Goal: Navigation & Orientation: Locate item on page

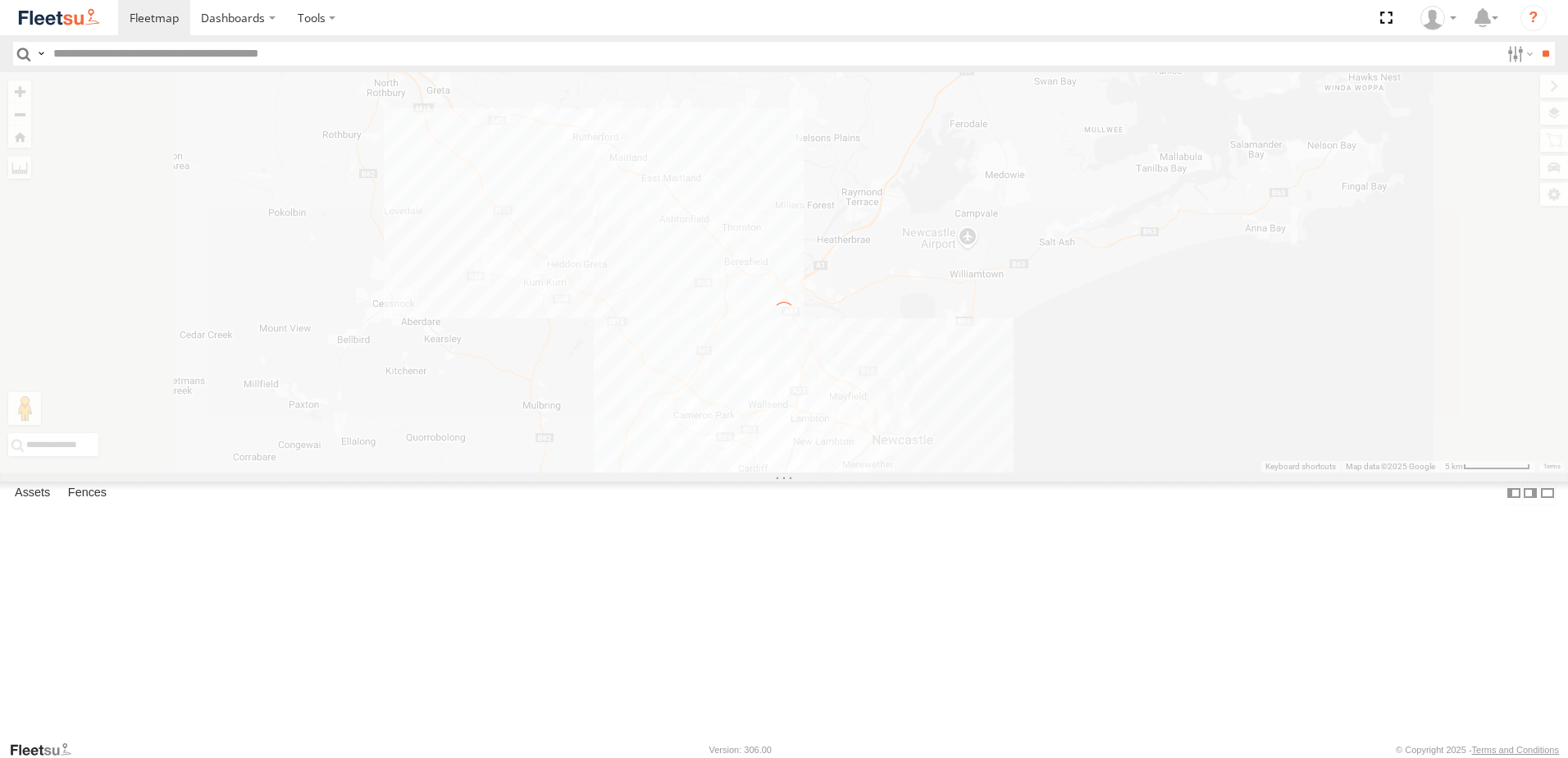
drag, startPoint x: 0, startPoint y: 0, endPoint x: 977, endPoint y: 419, distance: 1063.1
click at [977, 419] on div "← Move left → Move right ↑ Move up ↓ Move down + Zoom in - Zoom out Home Jump l…" at bounding box center [784, 272] width 1568 height 400
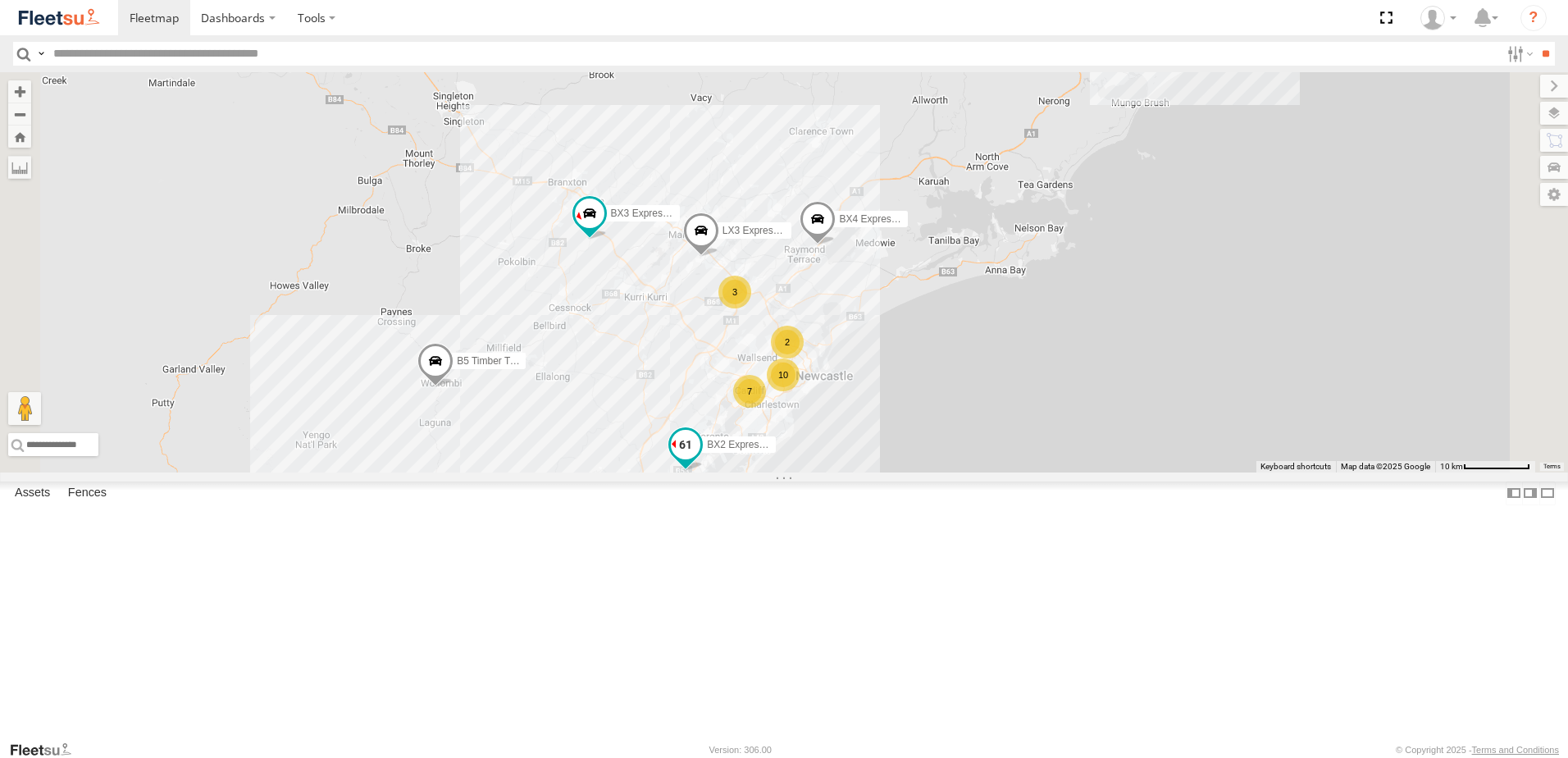
drag, startPoint x: 977, startPoint y: 419, endPoint x: 939, endPoint y: 573, distance: 158.6
click at [782, 450] on span "BX2 Express Ute" at bounding box center [744, 444] width 75 height 11
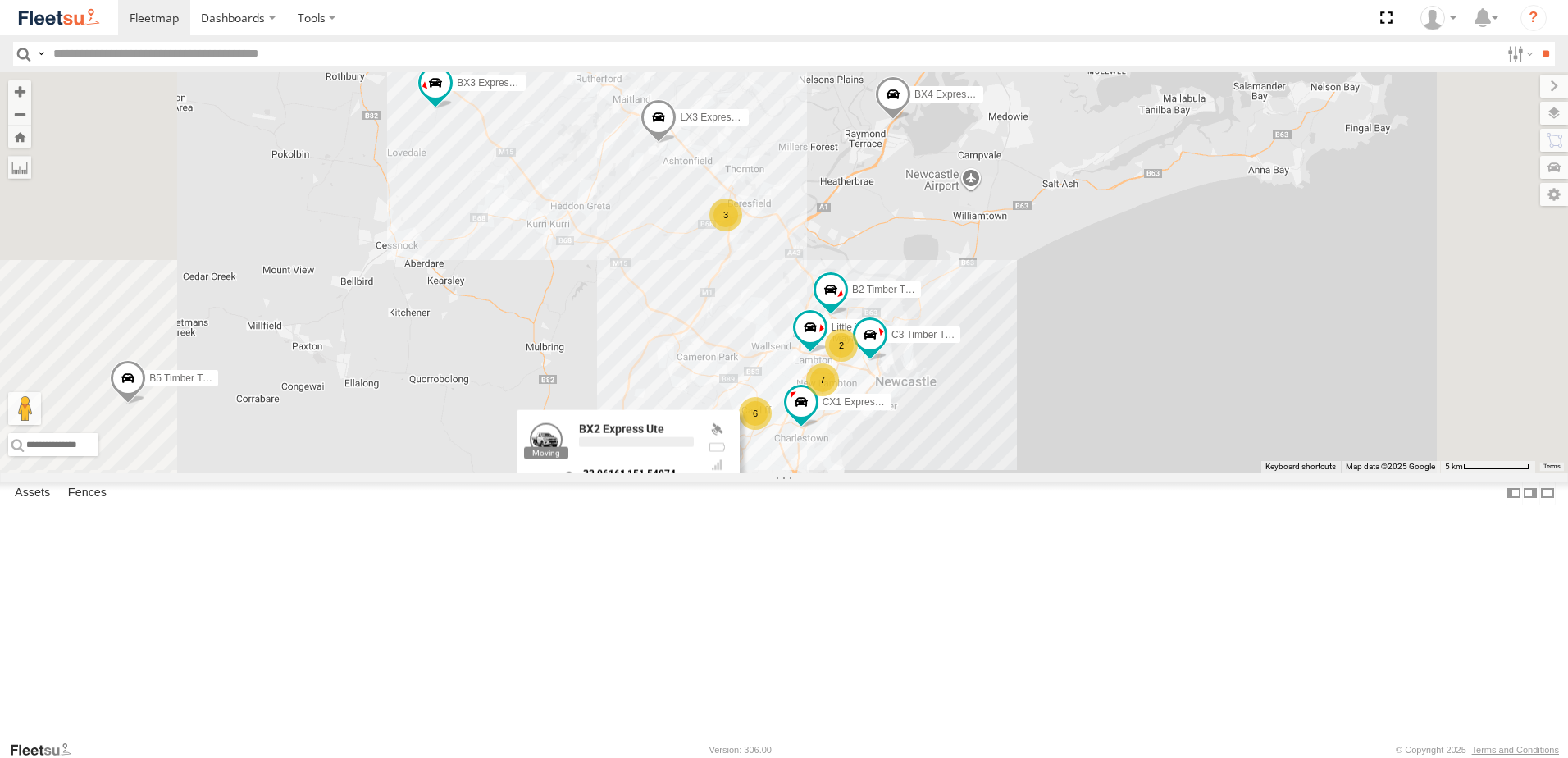
click at [1048, 472] on div "BX2 Express Ute LX3 Express Ute BX3 Express Ute BX4 Express Ute B4 Timber Truck…" at bounding box center [784, 272] width 1568 height 400
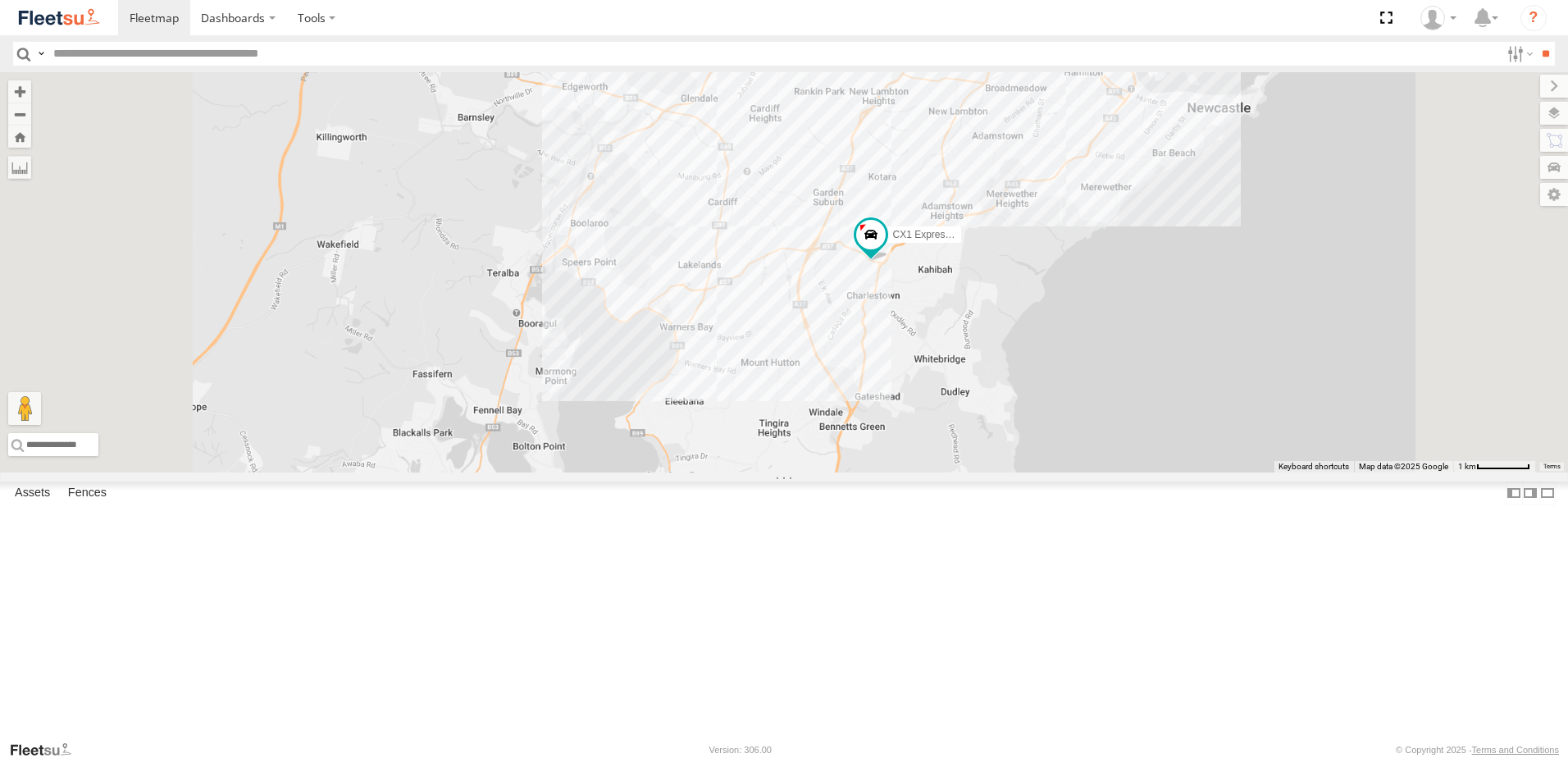
click at [951, 472] on div "BX2 Express Ute LX3 Express Ute BX3 Express Ute BX4 Express Ute B4 Timber Truck…" at bounding box center [784, 272] width 1568 height 400
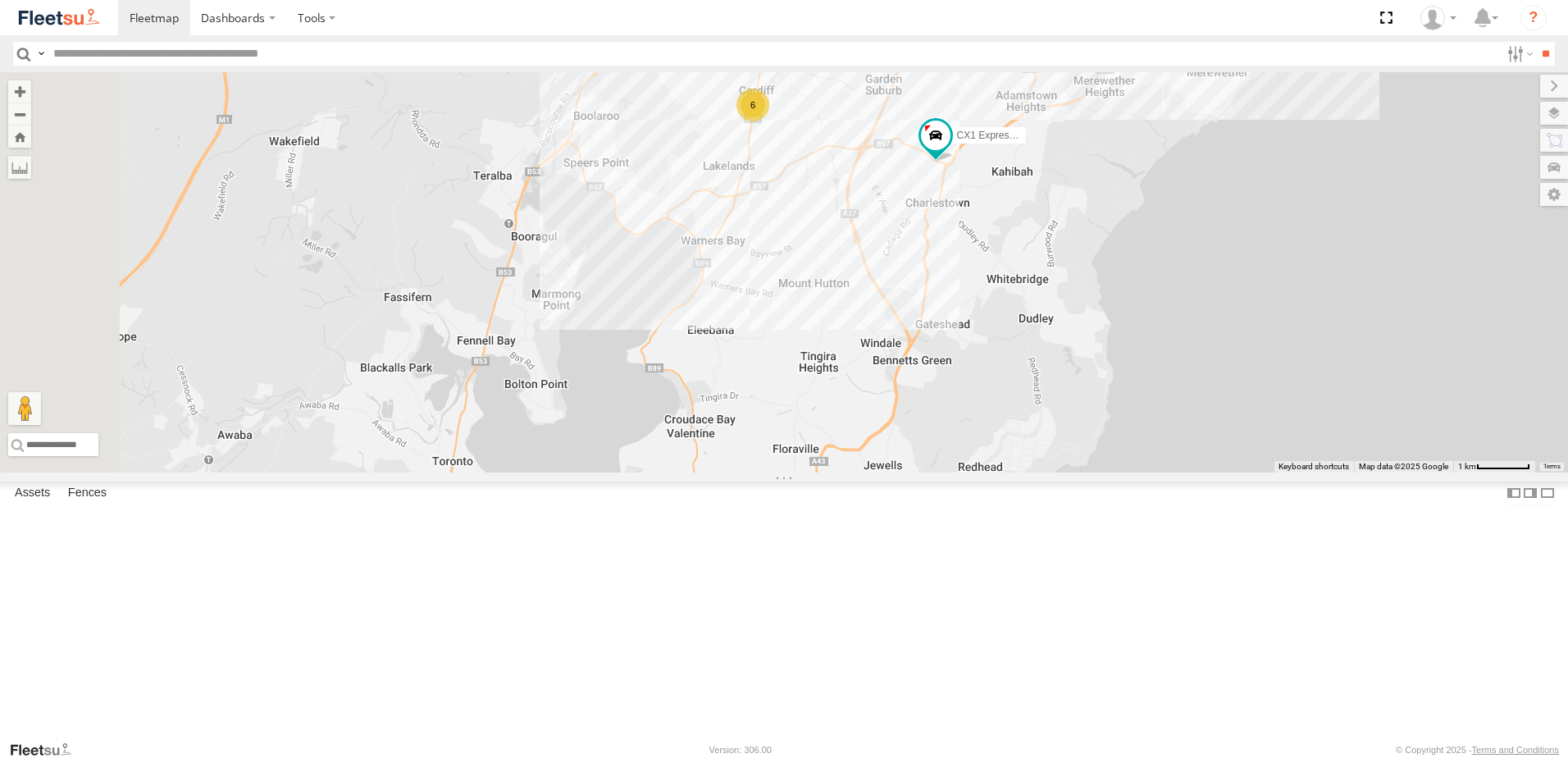
drag, startPoint x: 932, startPoint y: 544, endPoint x: 966, endPoint y: 461, distance: 89.7
click at [966, 461] on div "BX2 Express Ute LX3 Express Ute BX3 Express Ute BX4 Express Ute B4 Timber Truck…" at bounding box center [784, 272] width 1568 height 400
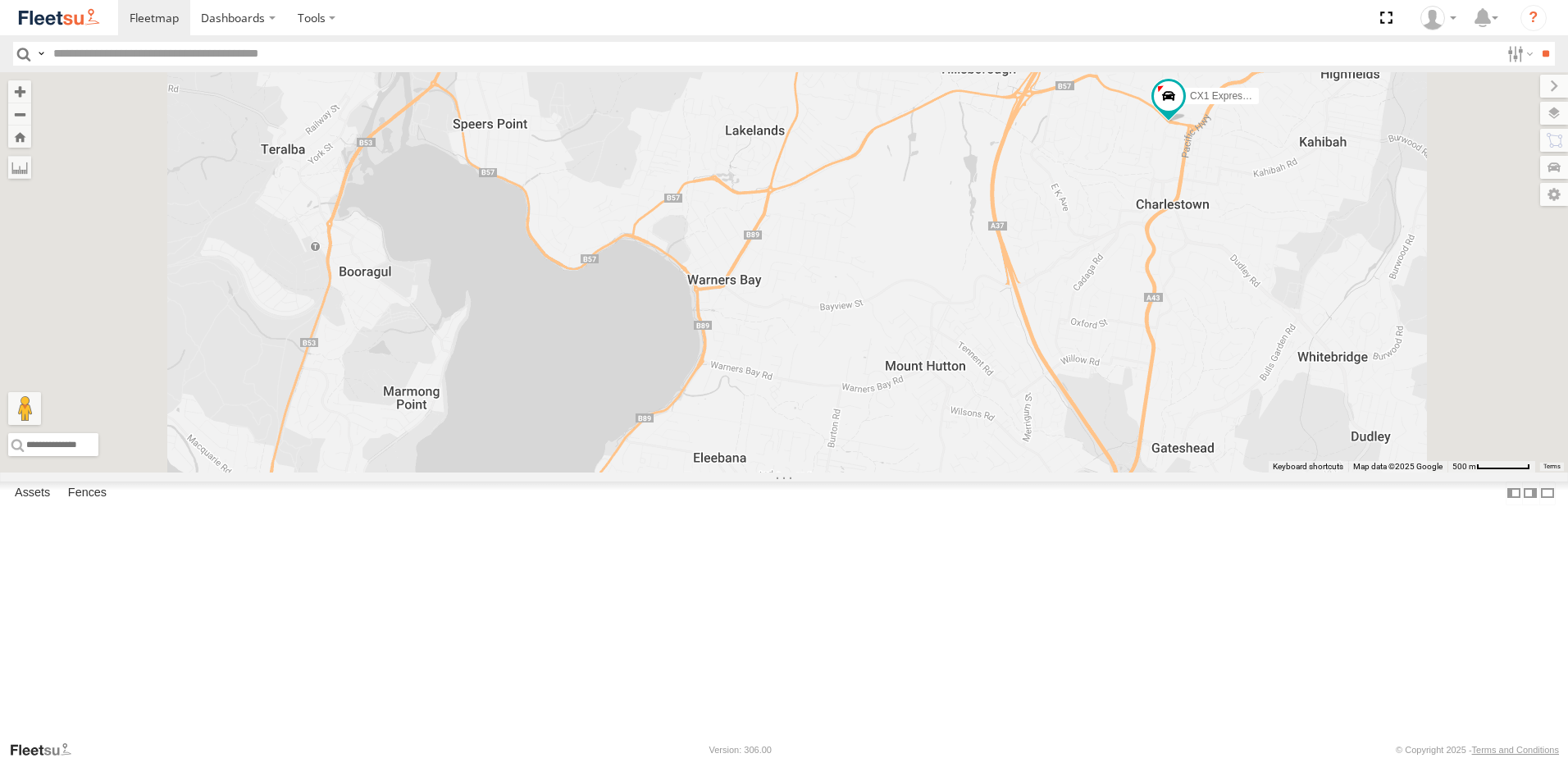
drag, startPoint x: 922, startPoint y: 282, endPoint x: 978, endPoint y: 320, distance: 67.7
click at [978, 320] on div "BX2 Express Ute LX3 Express Ute BX3 Express Ute BX4 Express Ute B4 Timber Truck…" at bounding box center [784, 272] width 1568 height 400
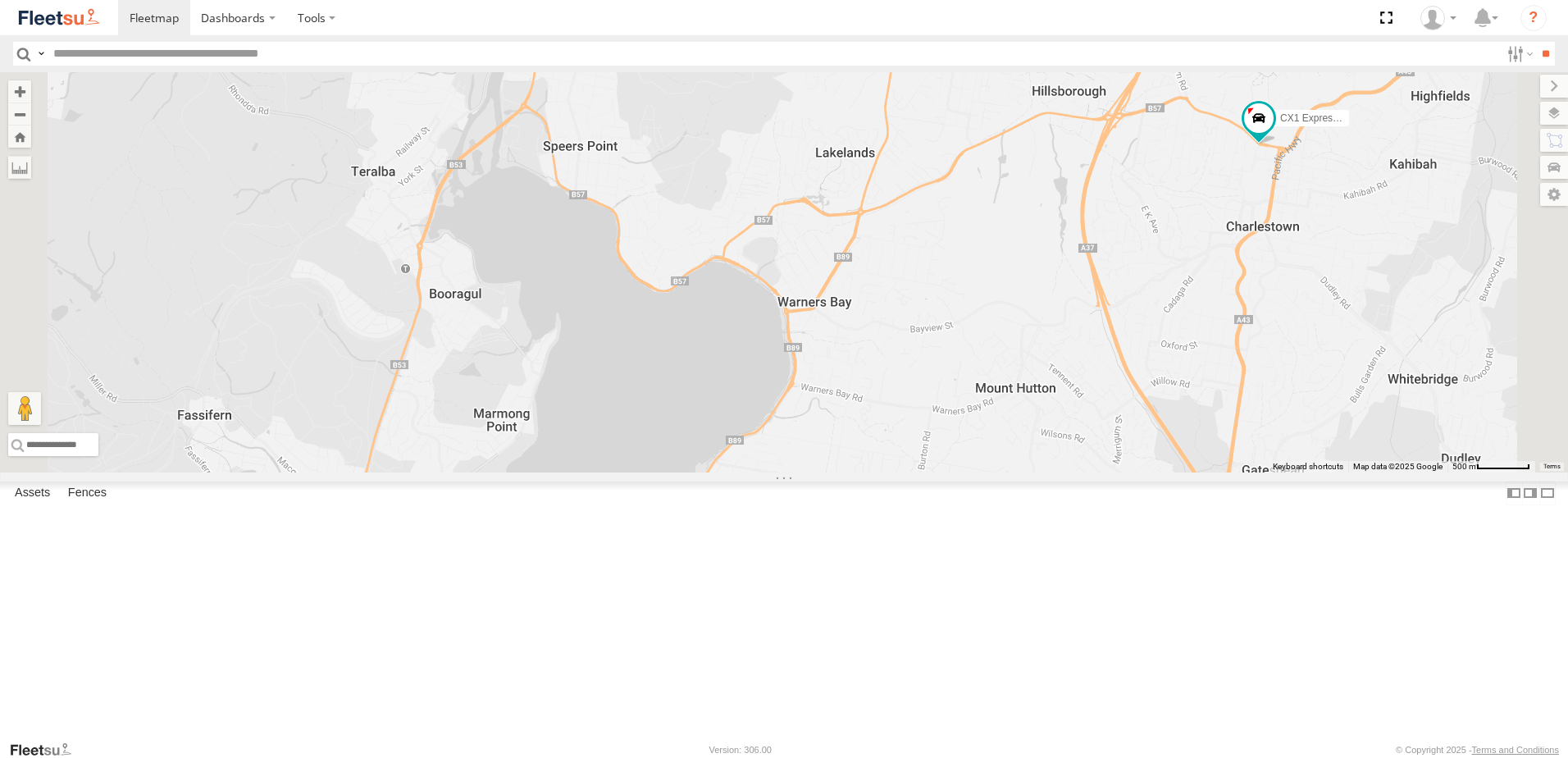
drag, startPoint x: 1003, startPoint y: 483, endPoint x: 1060, endPoint y: 483, distance: 57.0
click at [1060, 472] on div "BX2 Express Ute LX3 Express Ute BX3 Express Ute BX4 Express Ute B4 Timber Truck…" at bounding box center [784, 272] width 1568 height 400
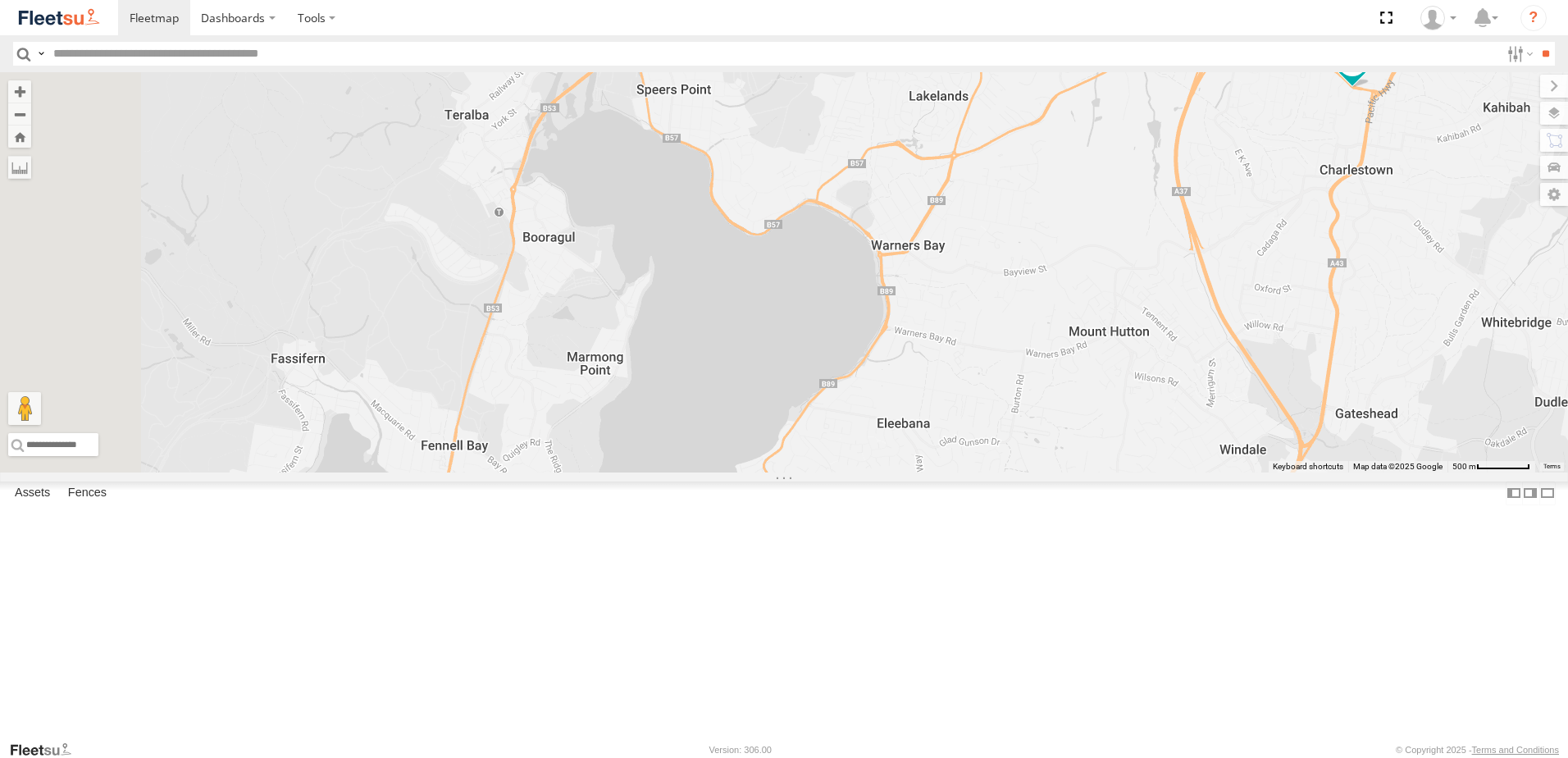
drag, startPoint x: 995, startPoint y: 394, endPoint x: 1135, endPoint y: 300, distance: 168.6
click at [1135, 300] on div "BX2 Express Ute LX3 Express Ute BX3 Express Ute BX4 Express Ute B4 Timber Truck…" at bounding box center [784, 272] width 1568 height 400
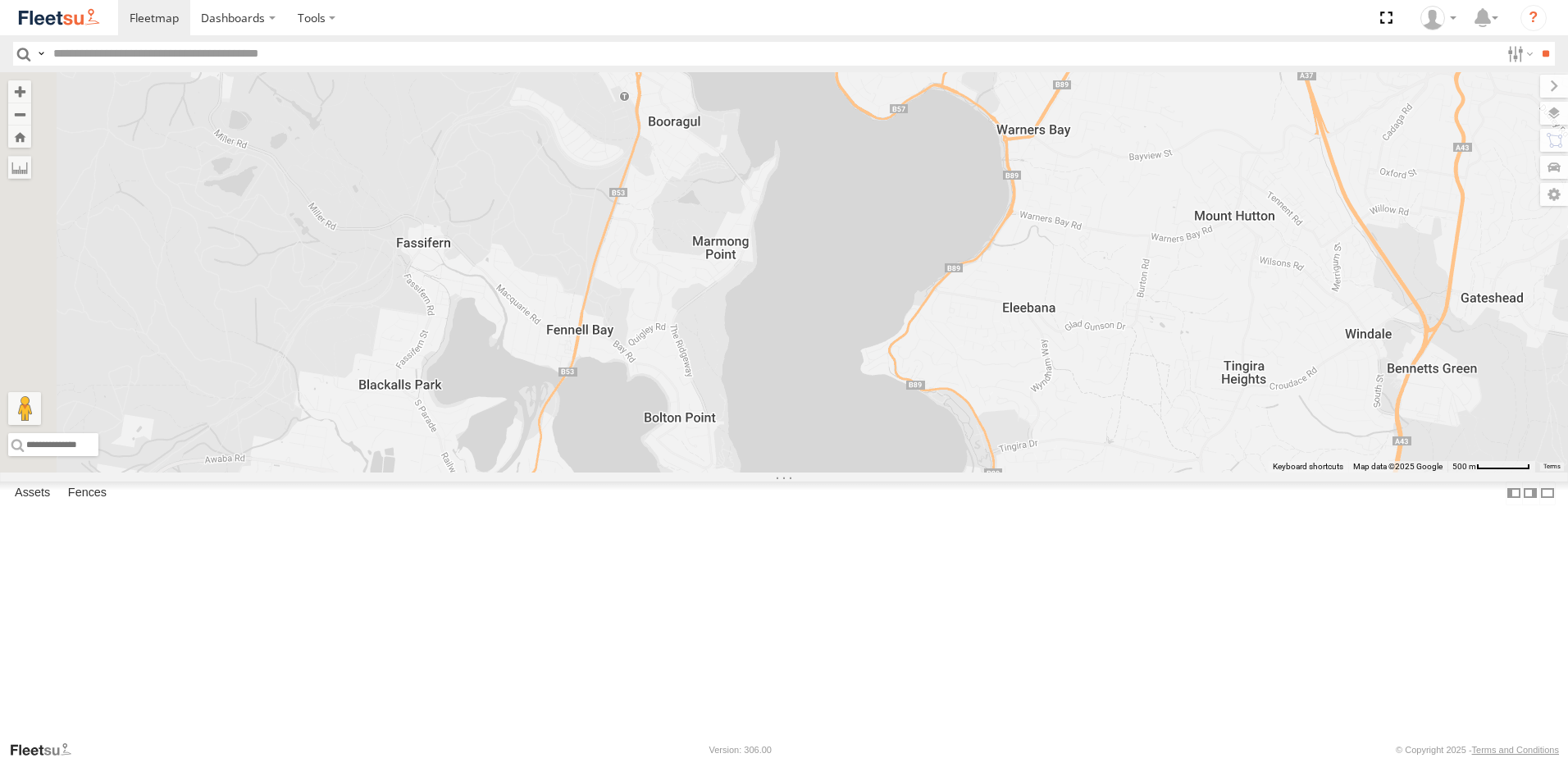
click at [931, 332] on div "BX2 Express Ute LX3 Express Ute BX3 Express Ute BX4 Express Ute B4 Timber Truck…" at bounding box center [784, 272] width 1568 height 400
